Goal: Find specific page/section: Find specific page/section

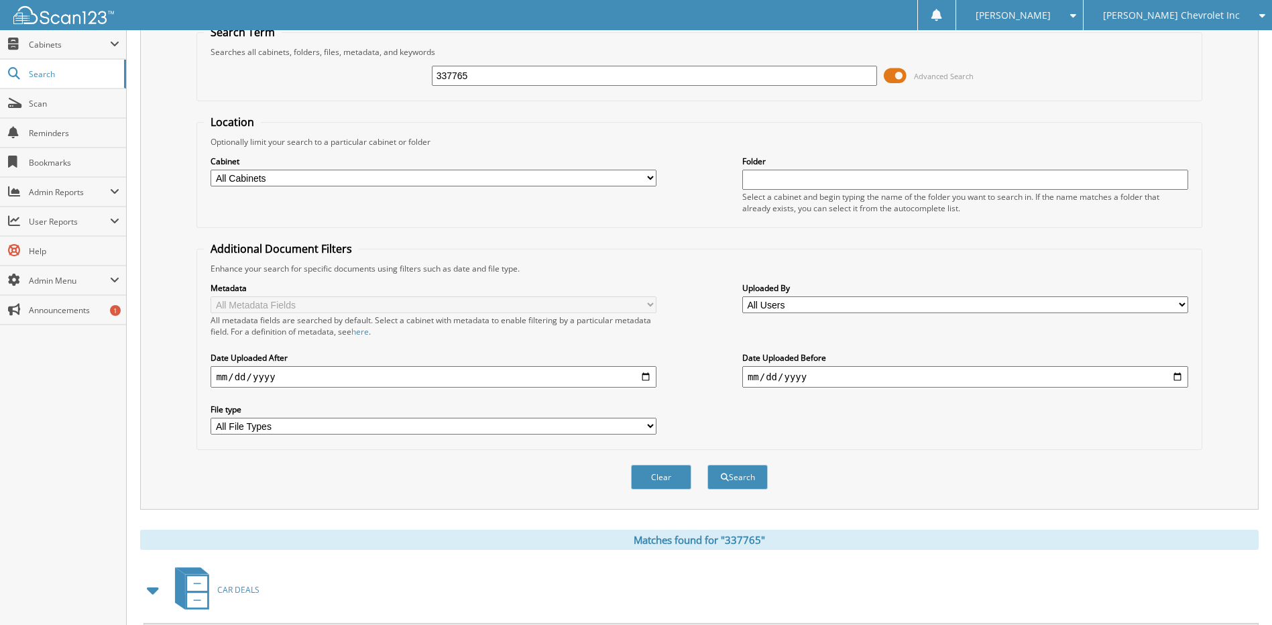
scroll to position [335, 0]
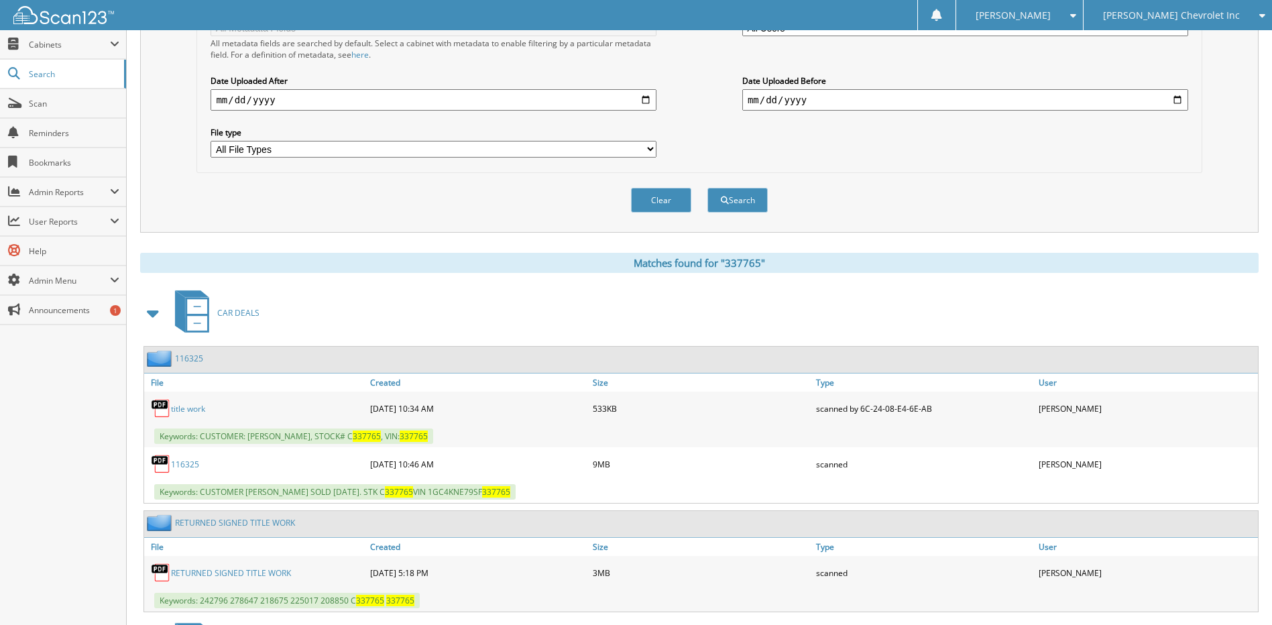
click at [182, 466] on link "116325" at bounding box center [185, 464] width 28 height 11
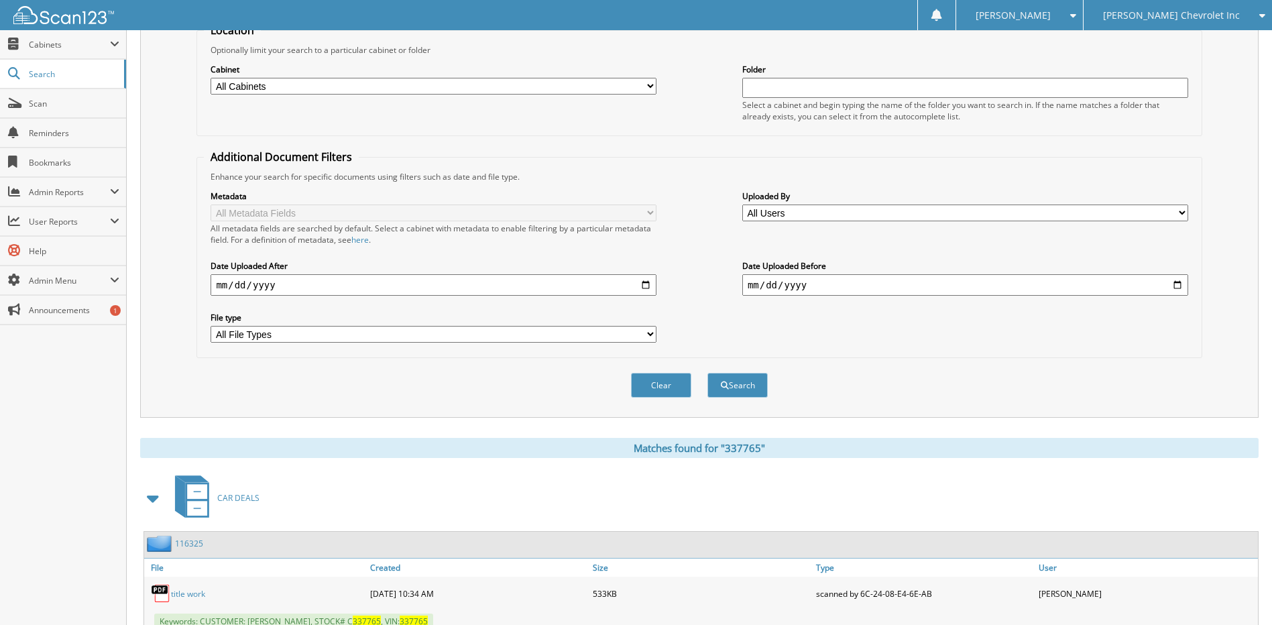
scroll to position [0, 0]
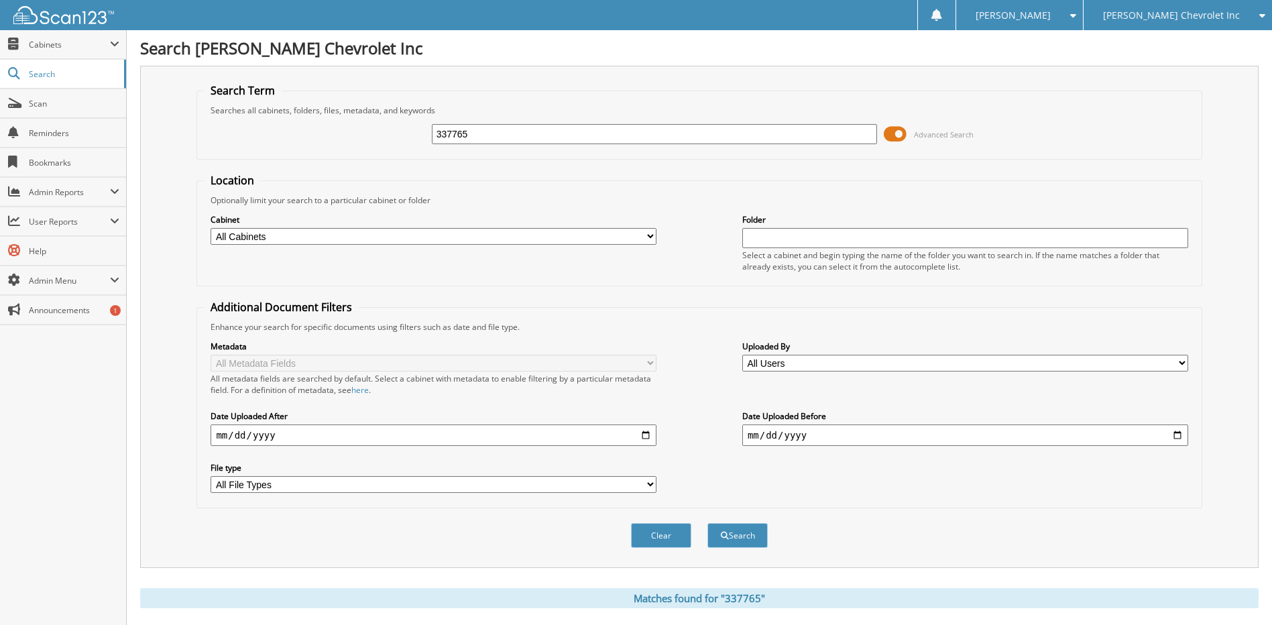
click at [487, 131] on input "337765" at bounding box center [655, 134] width 446 height 20
click at [488, 133] on input "337765" at bounding box center [655, 134] width 446 height 20
type input "380231"
click at [708, 523] on button "Search" at bounding box center [738, 535] width 60 height 25
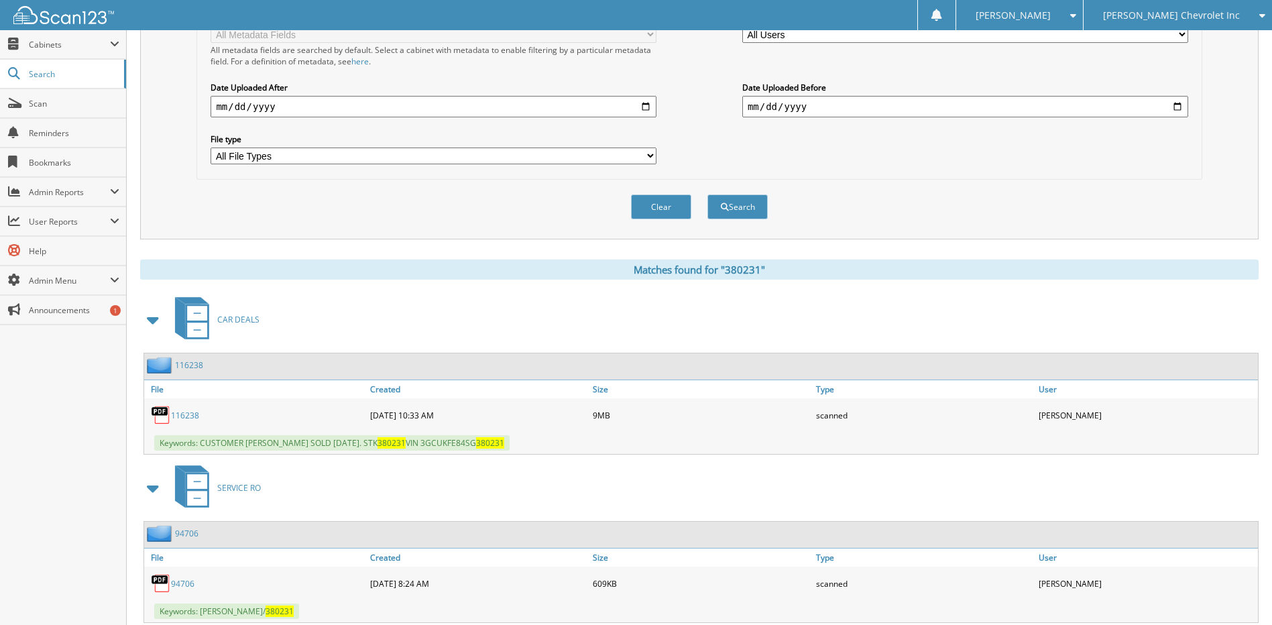
scroll to position [335, 0]
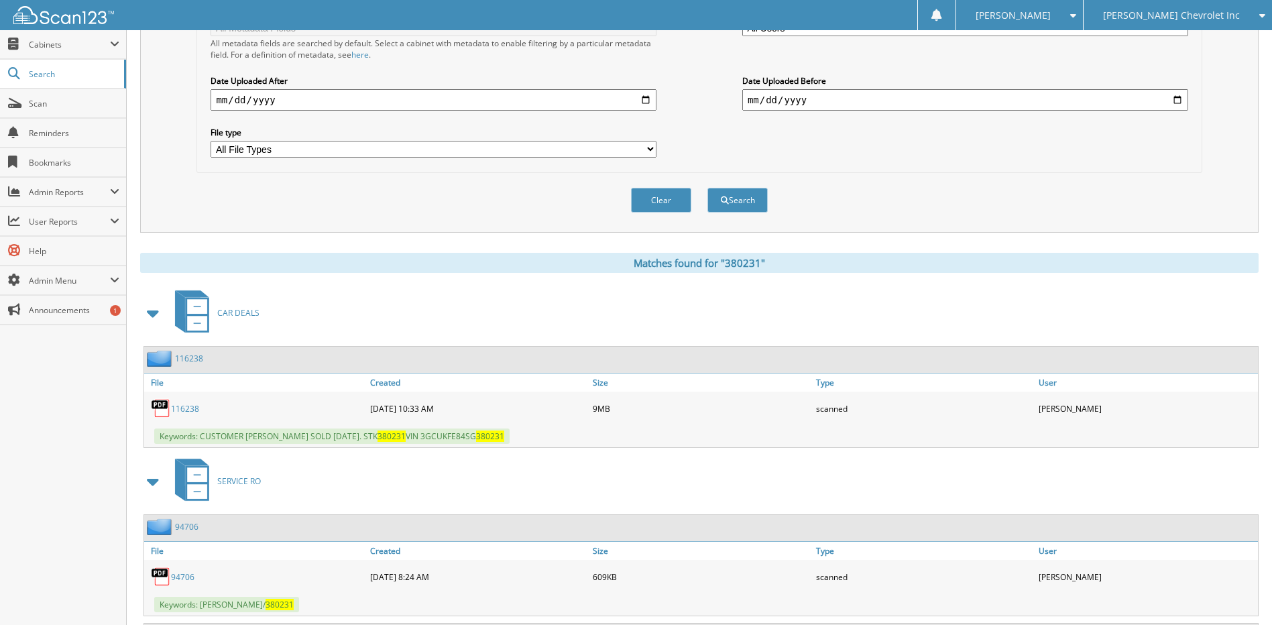
click at [177, 407] on link "116238" at bounding box center [185, 408] width 28 height 11
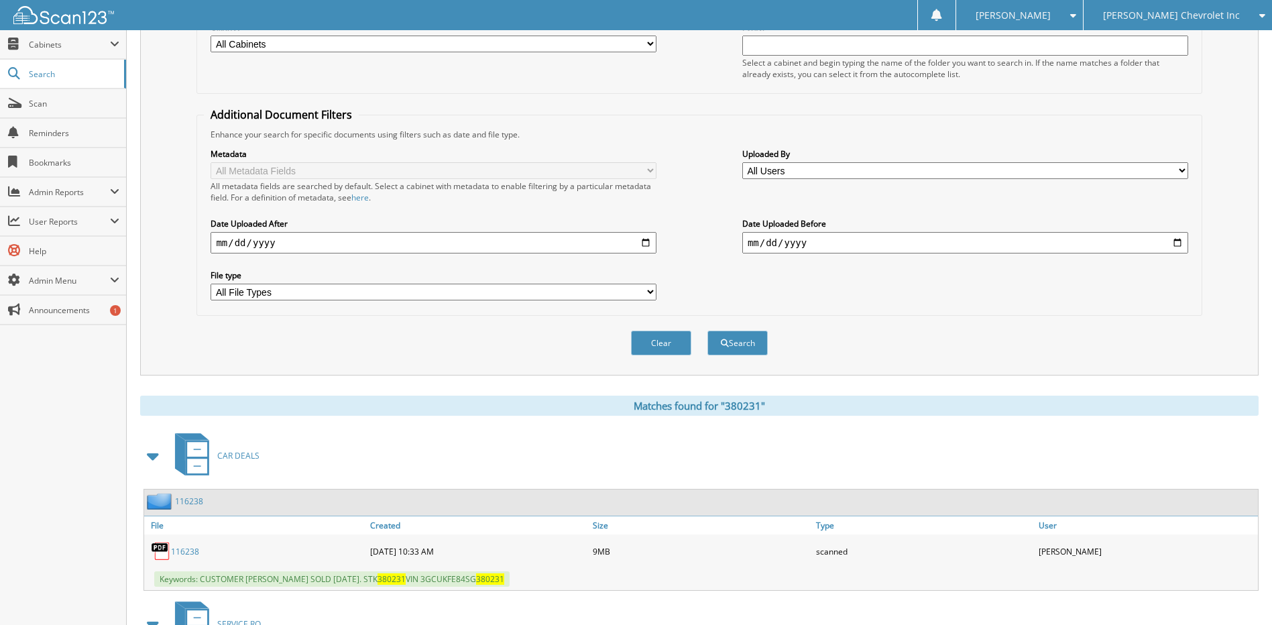
scroll to position [0, 0]
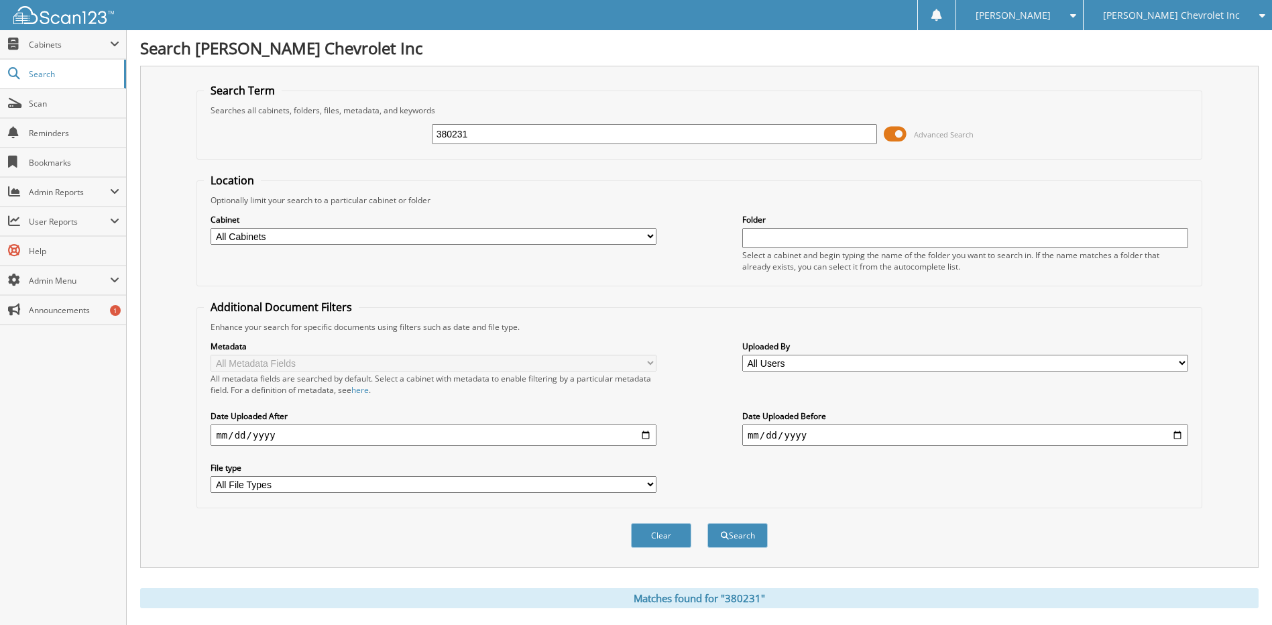
click at [496, 140] on input "380231" at bounding box center [655, 134] width 446 height 20
type input "402207"
click at [708, 523] on button "Search" at bounding box center [738, 535] width 60 height 25
